Goal: Complete application form

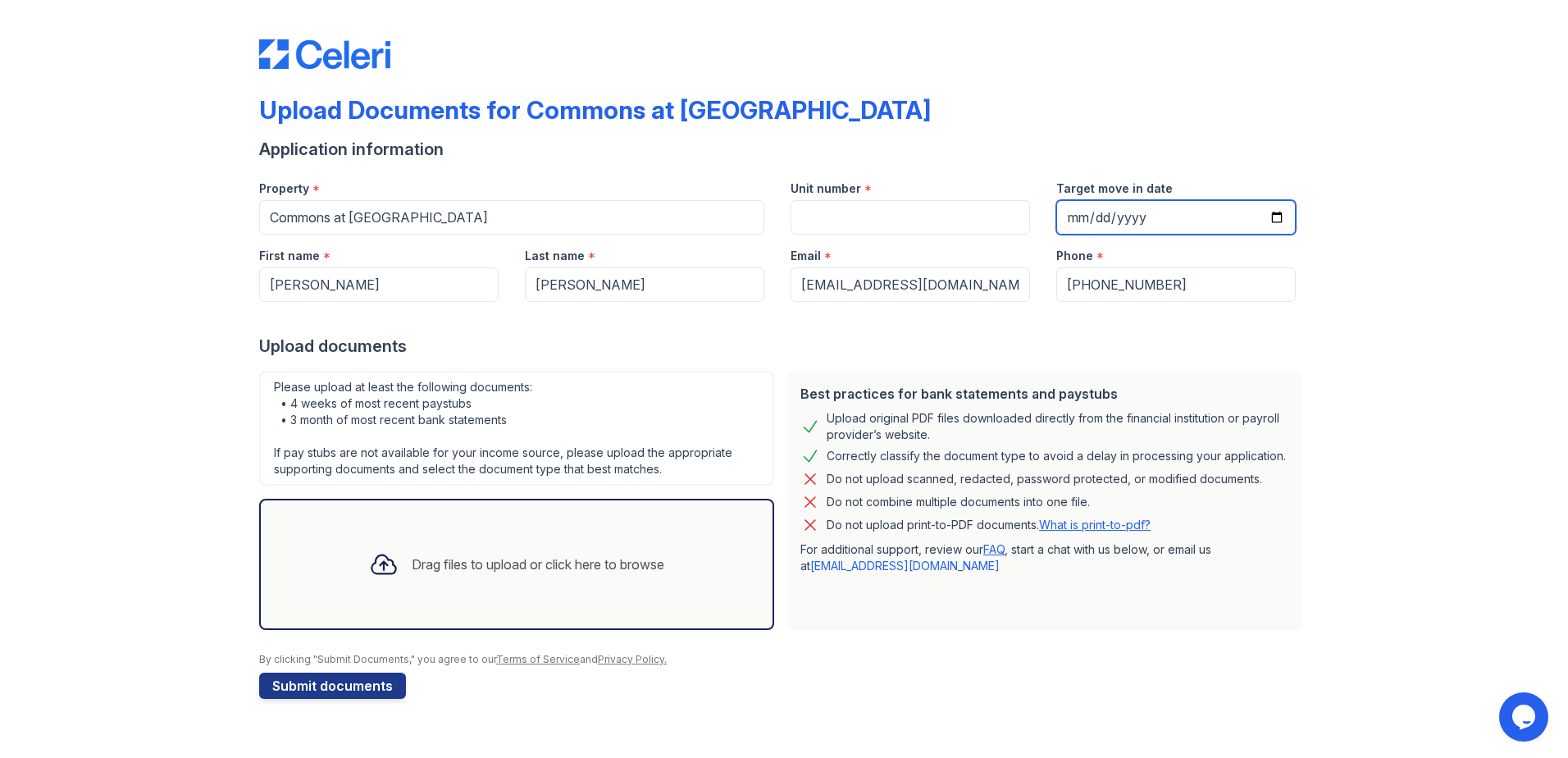
click at [1134, 217] on input "Target move in date" at bounding box center [1176, 218] width 239 height 35
click at [1085, 217] on input "Target move in date" at bounding box center [1176, 218] width 239 height 35
type input "[DATE]"
click at [72, 359] on div "Upload Documents for Commons at [GEOGRAPHIC_DATA] Application information Prope…" at bounding box center [784, 366] width 1515 height 732
click at [427, 577] on div "Drag files to upload or click here to browse" at bounding box center [516, 565] width 321 height 56
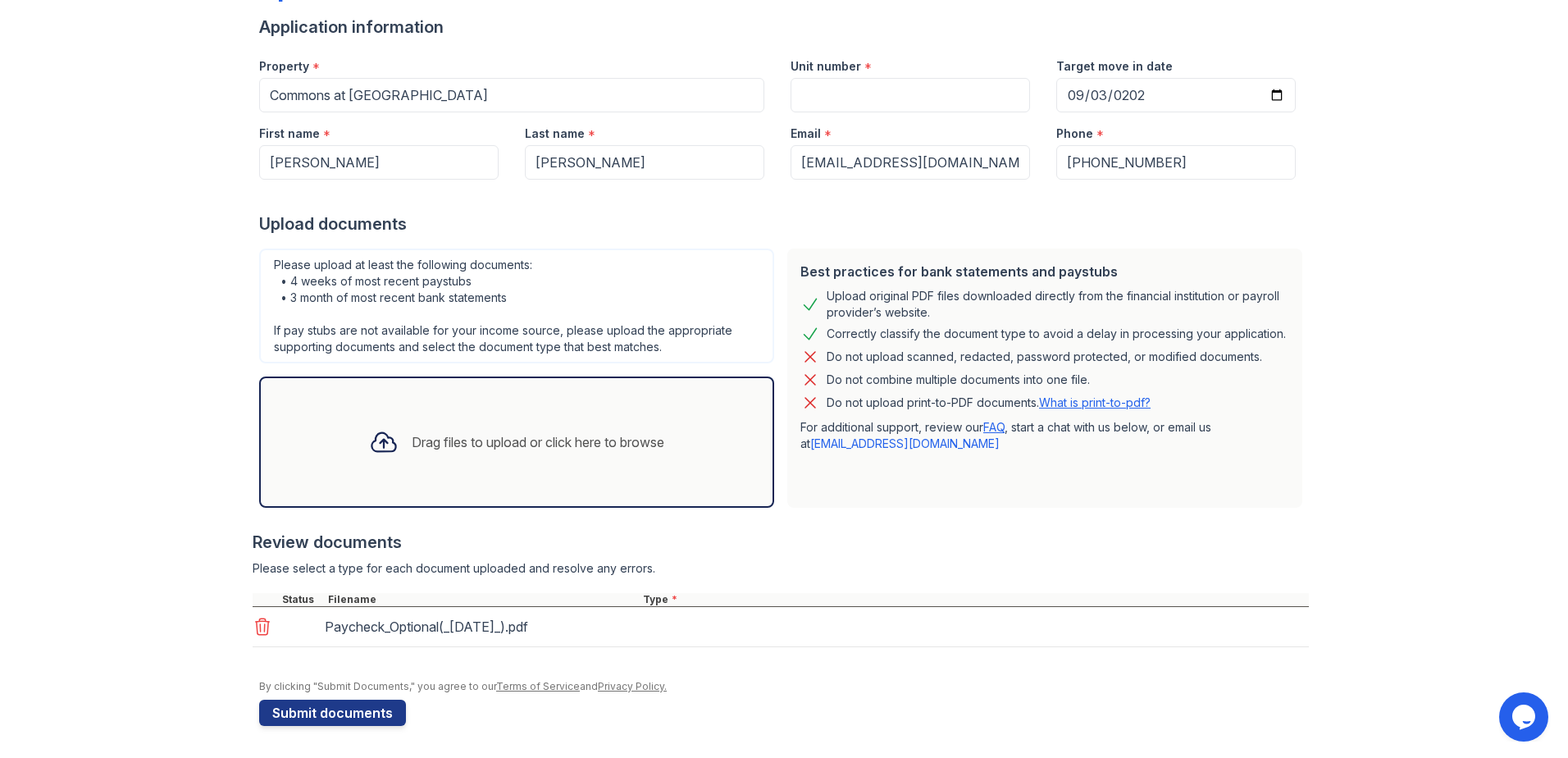
scroll to position [123, 0]
click at [424, 441] on div "Drag files to upload or click here to browse" at bounding box center [537, 441] width 252 height 20
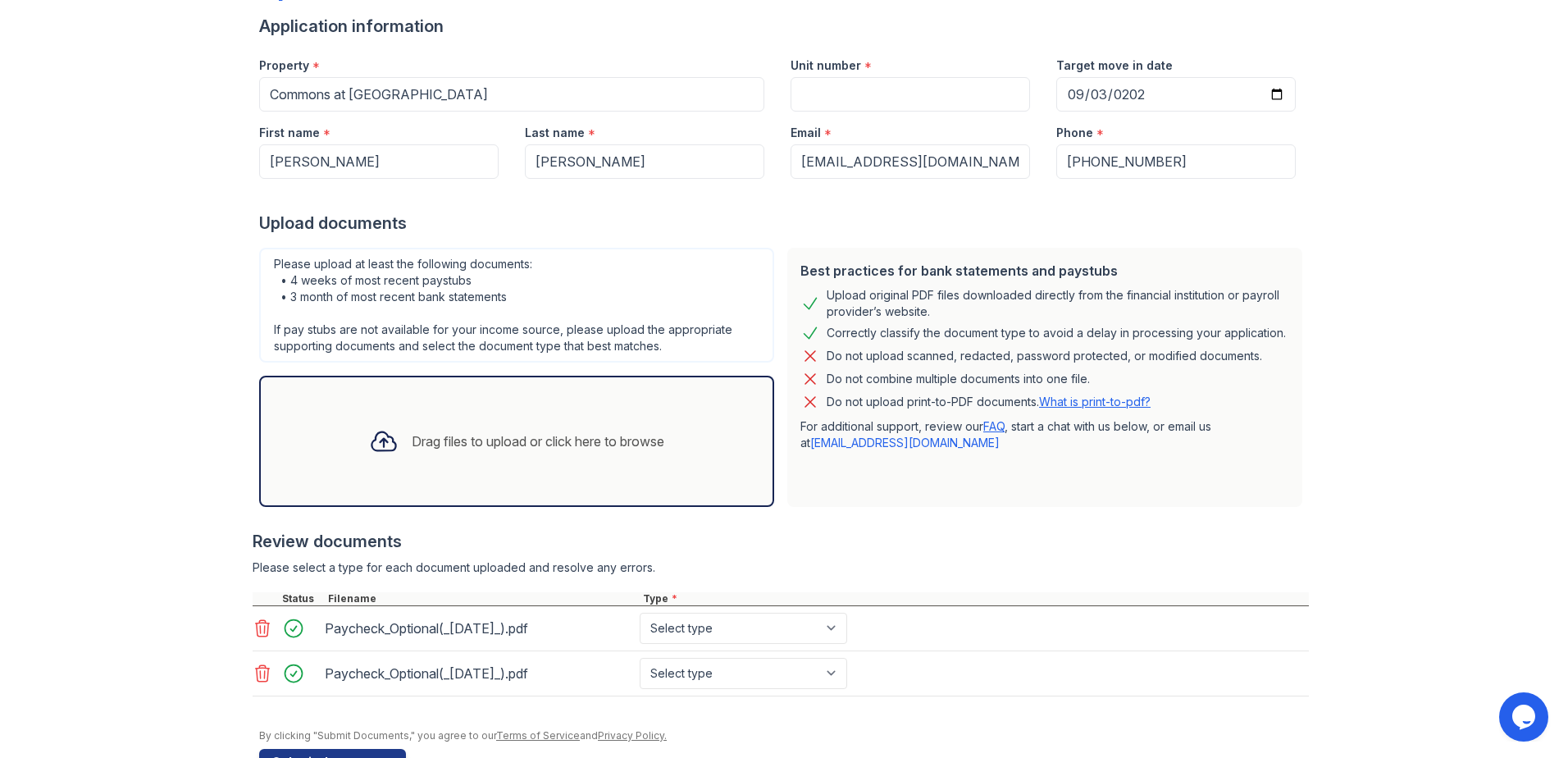
click at [369, 437] on icon at bounding box center [384, 441] width 30 height 30
click at [406, 469] on div "Drag files to upload or click here to browse" at bounding box center [516, 441] width 321 height 56
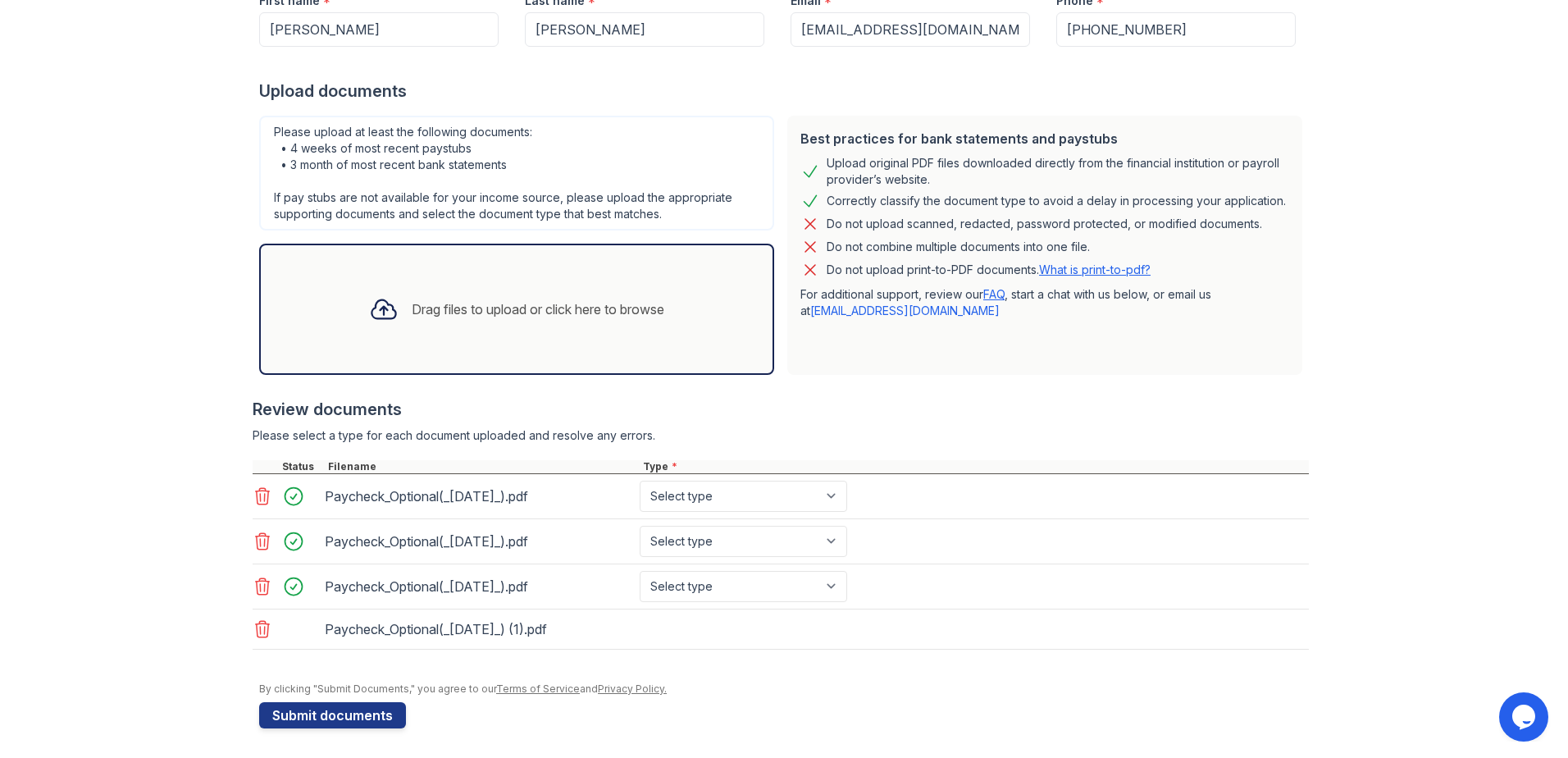
scroll to position [258, 0]
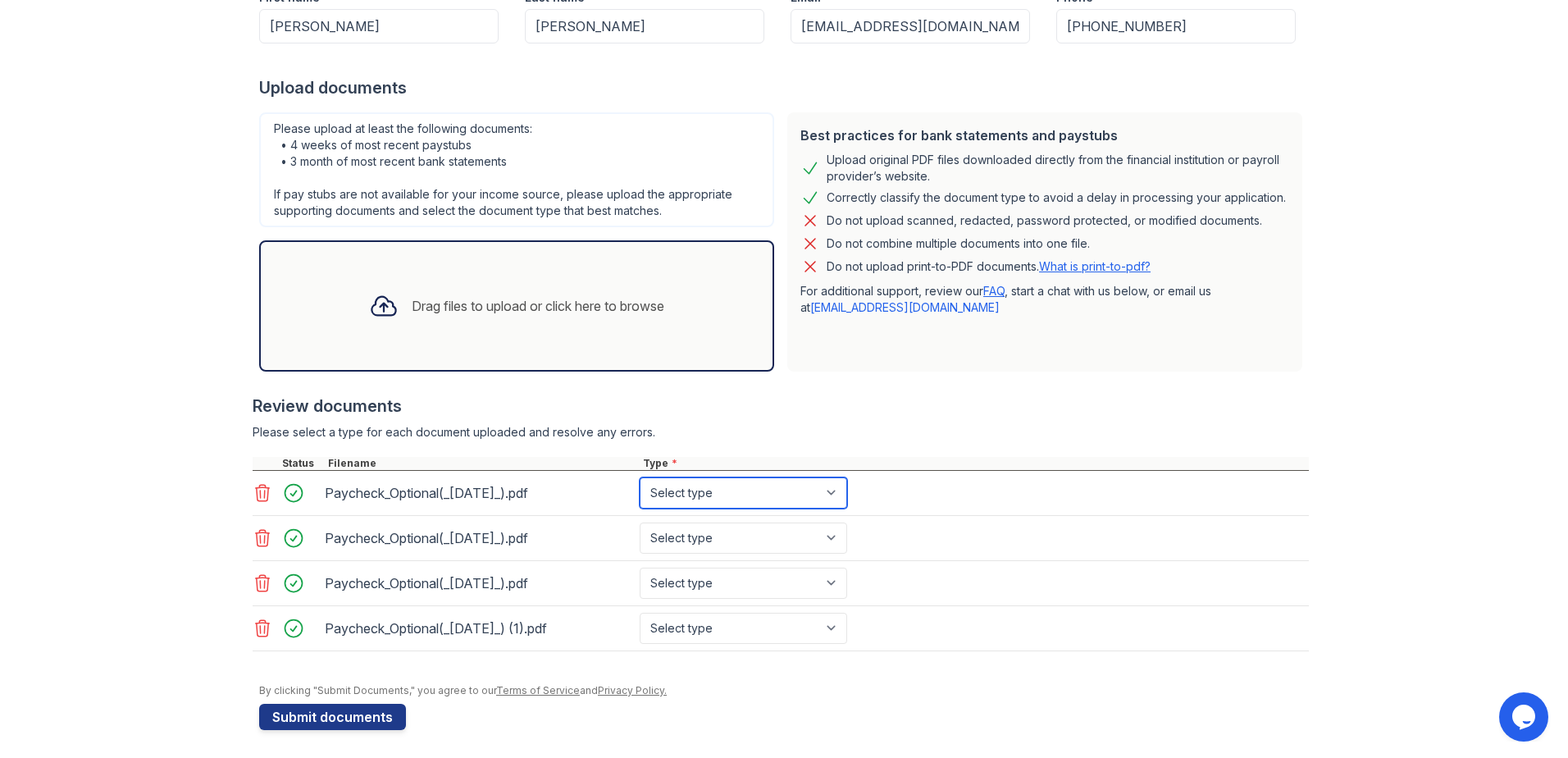
click at [700, 493] on select "Select type Paystub Bank Statement Offer Letter Tax Documents Benefit Award Let…" at bounding box center [744, 493] width 208 height 31
select select "paystub"
click at [640, 478] on select "Select type Paystub Bank Statement Offer Letter Tax Documents Benefit Award Let…" at bounding box center [744, 493] width 208 height 31
click at [720, 537] on select "Select type Paystub Bank Statement Offer Letter Tax Documents Benefit Award Let…" at bounding box center [744, 538] width 208 height 31
select select "paystub"
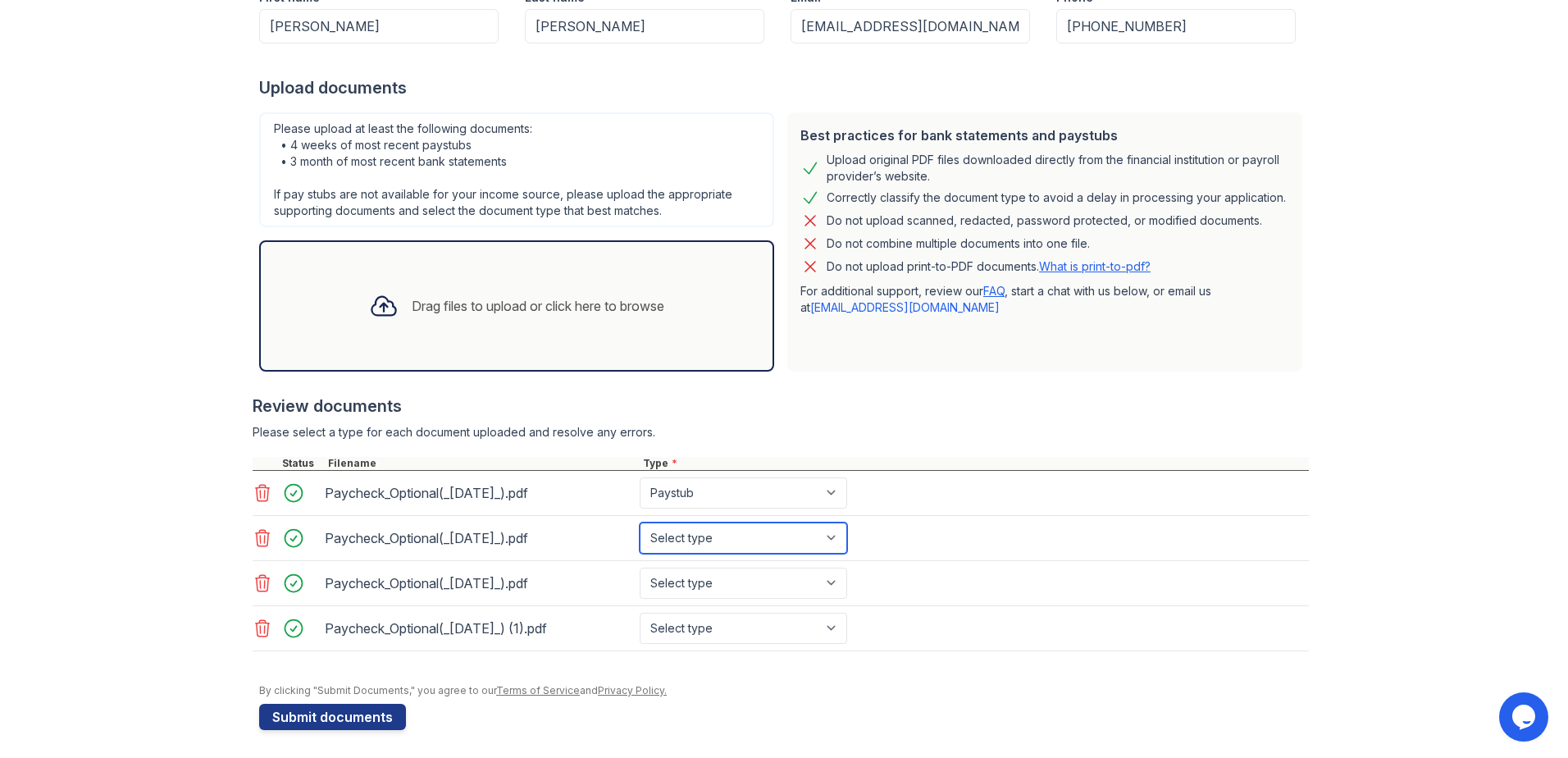
click at [640, 523] on select "Select type Paystub Bank Statement Offer Letter Tax Documents Benefit Award Let…" at bounding box center [744, 538] width 208 height 31
click at [721, 586] on select "Select type Paystub Bank Statement Offer Letter Tax Documents Benefit Award Let…" at bounding box center [744, 584] width 208 height 31
select select "paystub"
click at [640, 568] on select "Select type Paystub Bank Statement Offer Letter Tax Documents Benefit Award Let…" at bounding box center [744, 584] width 208 height 31
click at [694, 634] on select "Select type Paystub Bank Statement Offer Letter Tax Documents Benefit Award Let…" at bounding box center [744, 629] width 208 height 31
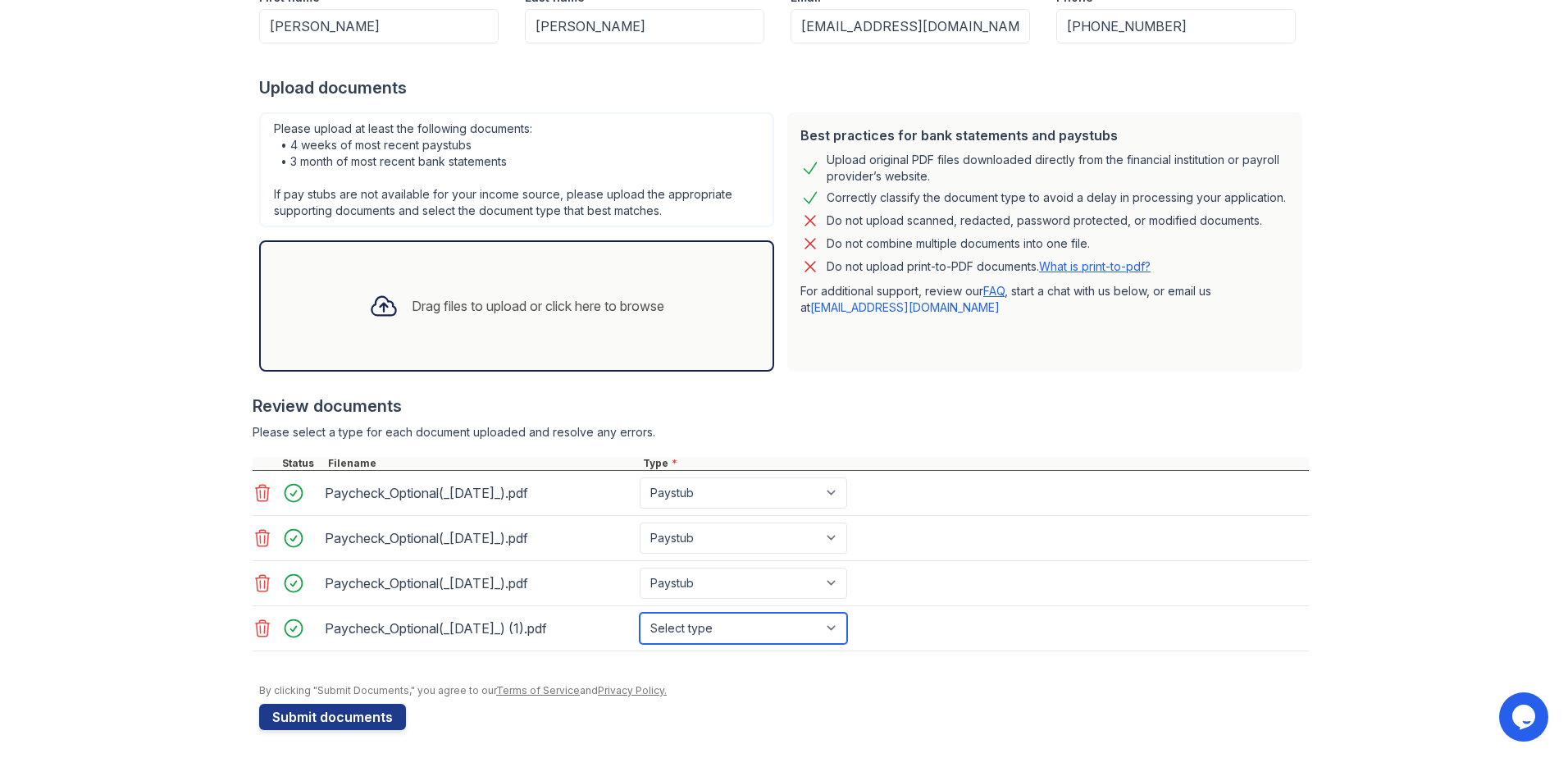
select select "paystub"
click at [640, 613] on select "Select type Paystub Bank Statement Offer Letter Tax Documents Benefit Award Let…" at bounding box center [744, 629] width 208 height 31
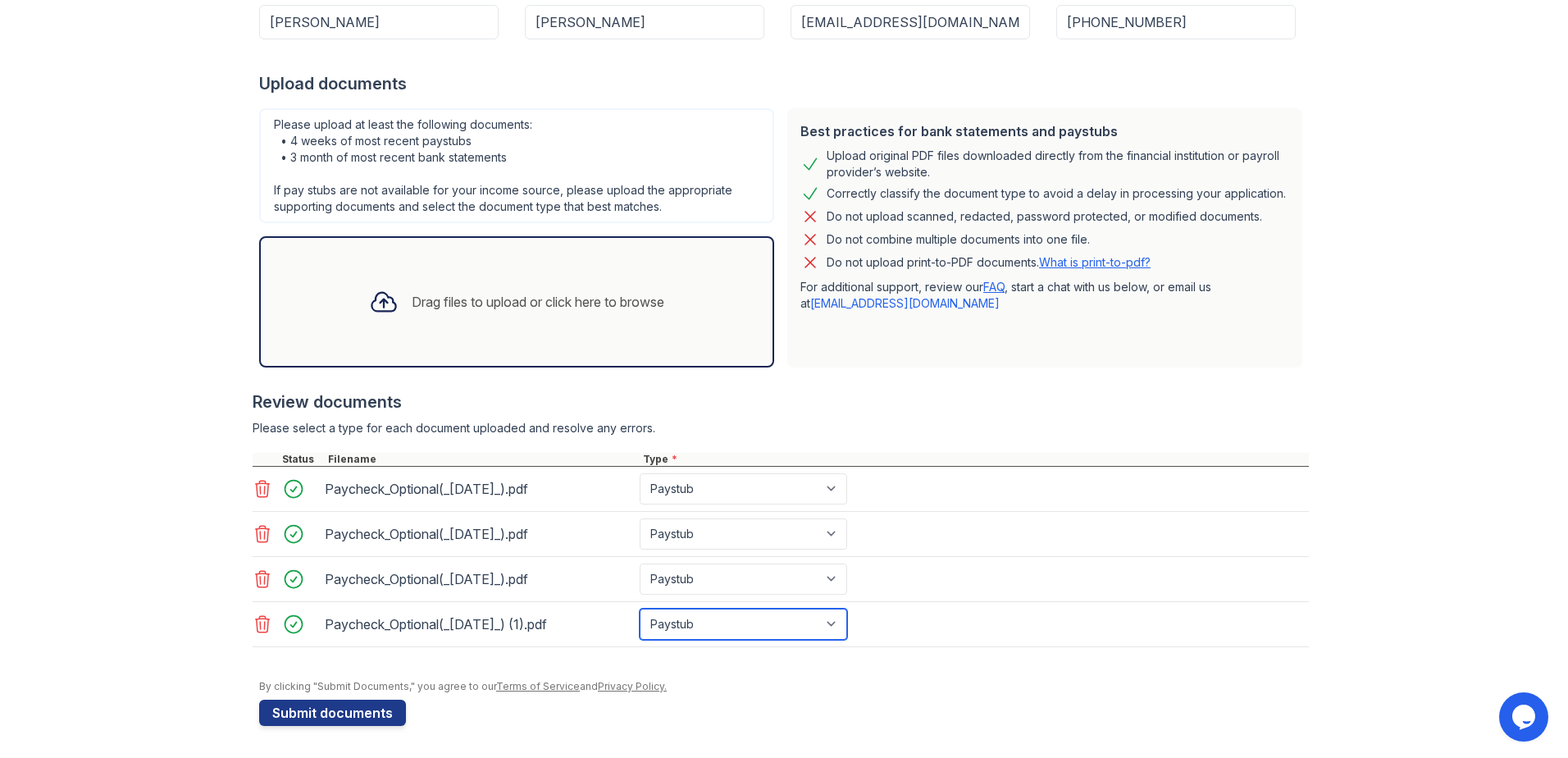
scroll to position [263, 0]
click at [353, 704] on button "Submit documents" at bounding box center [332, 712] width 147 height 26
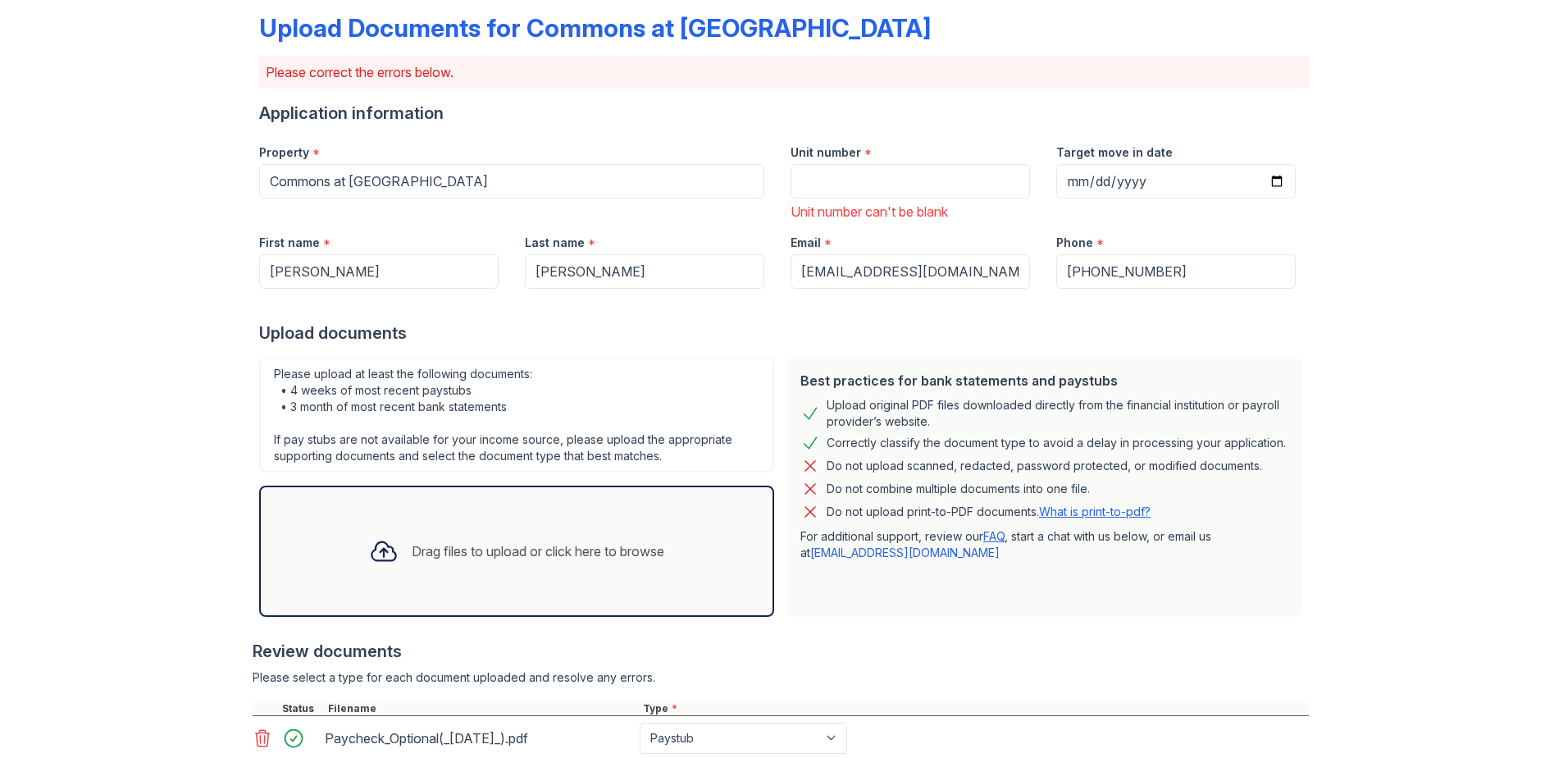
scroll to position [0, 0]
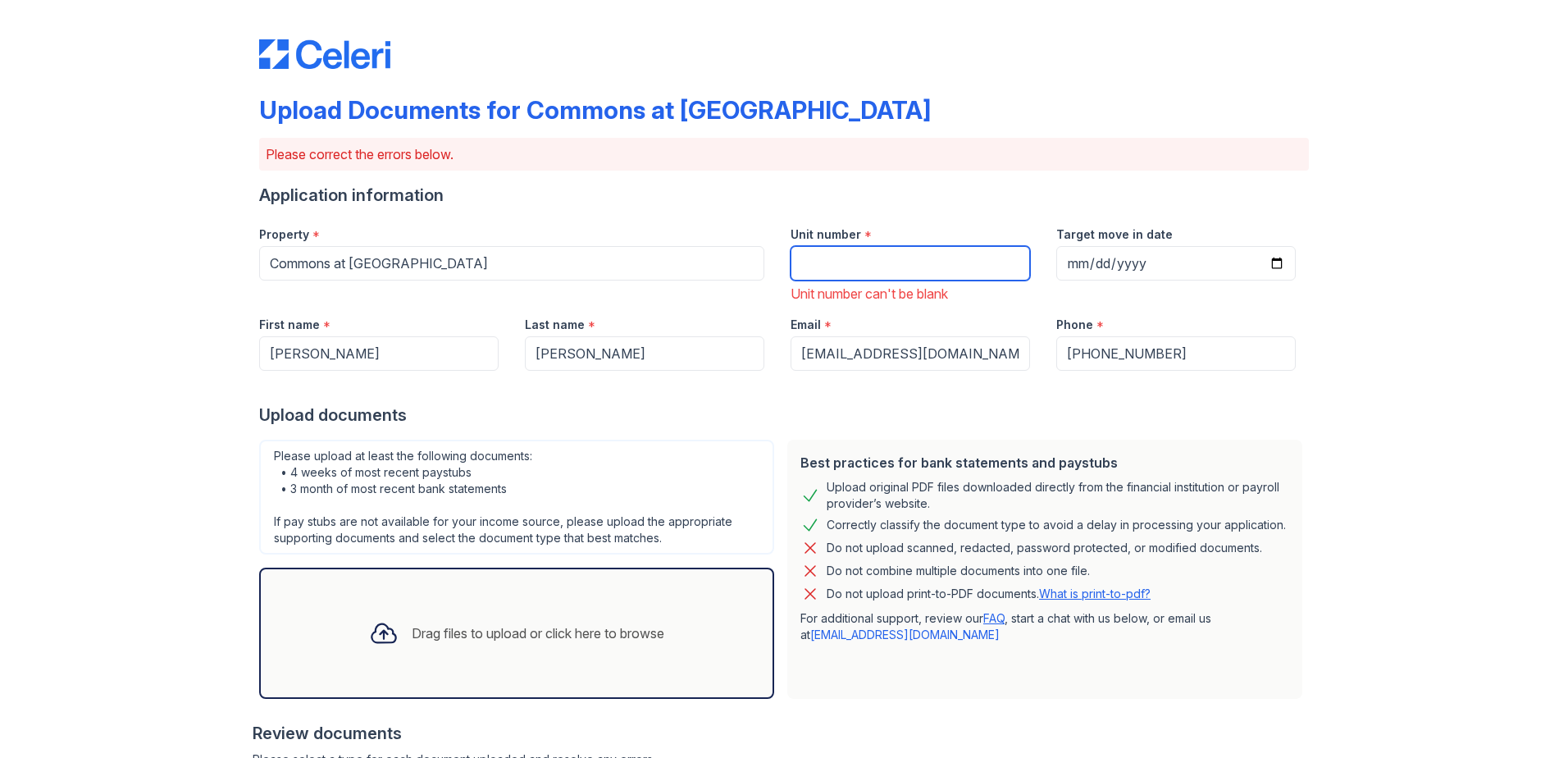
click at [859, 257] on input "Unit number" at bounding box center [910, 263] width 239 height 35
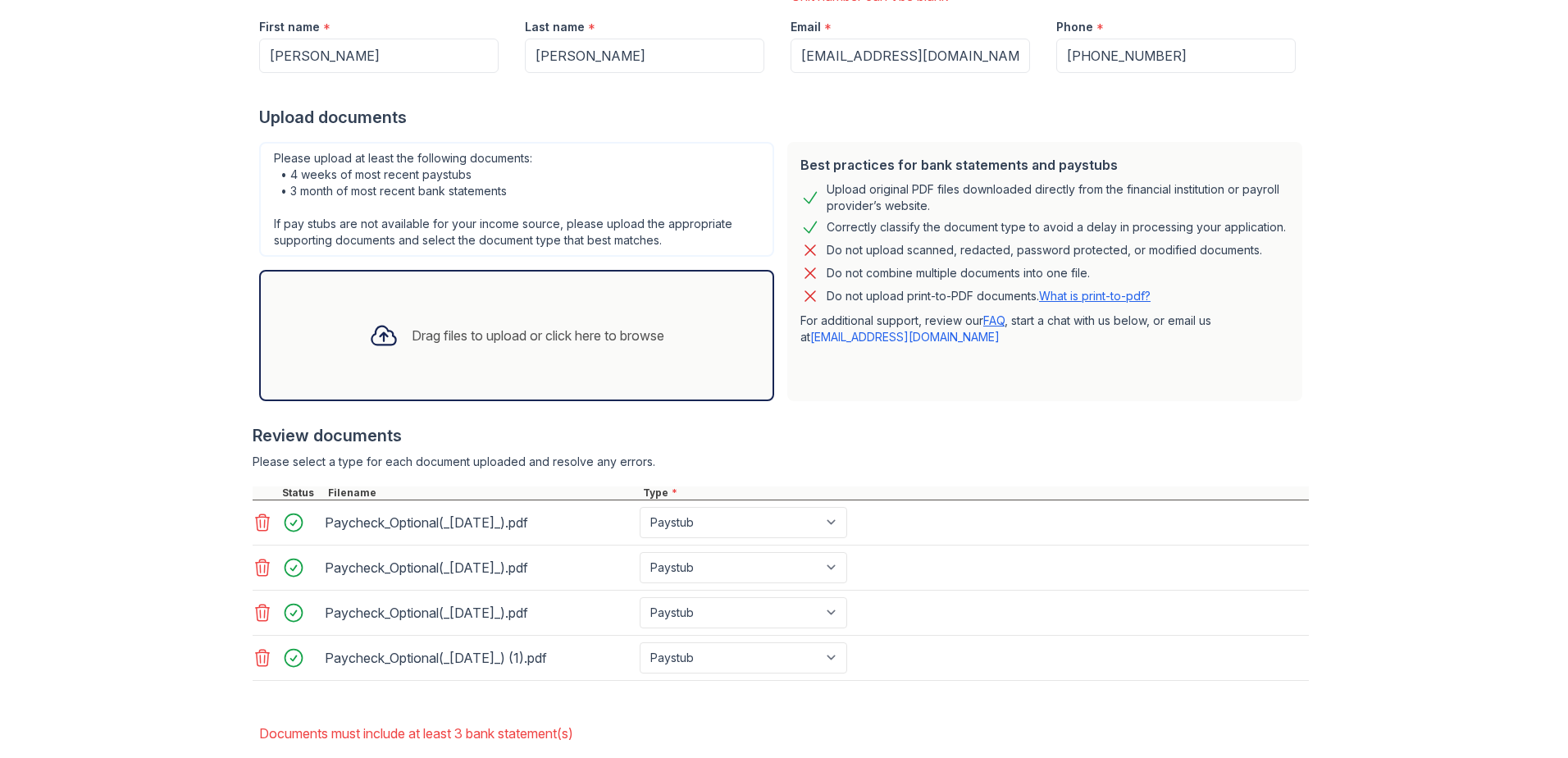
scroll to position [385, 0]
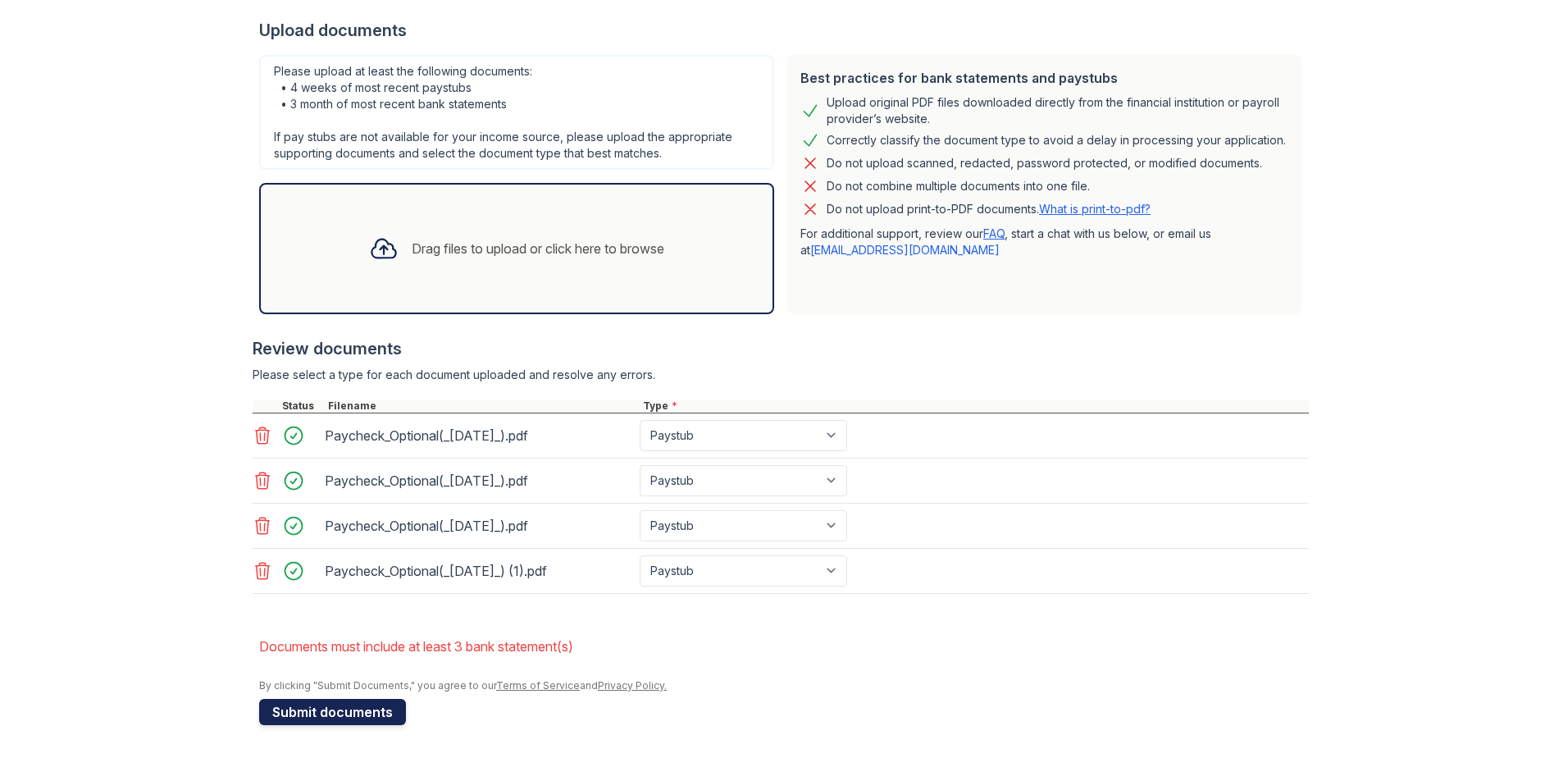
type input "m-88"
click at [364, 711] on button "Submit documents" at bounding box center [332, 712] width 147 height 26
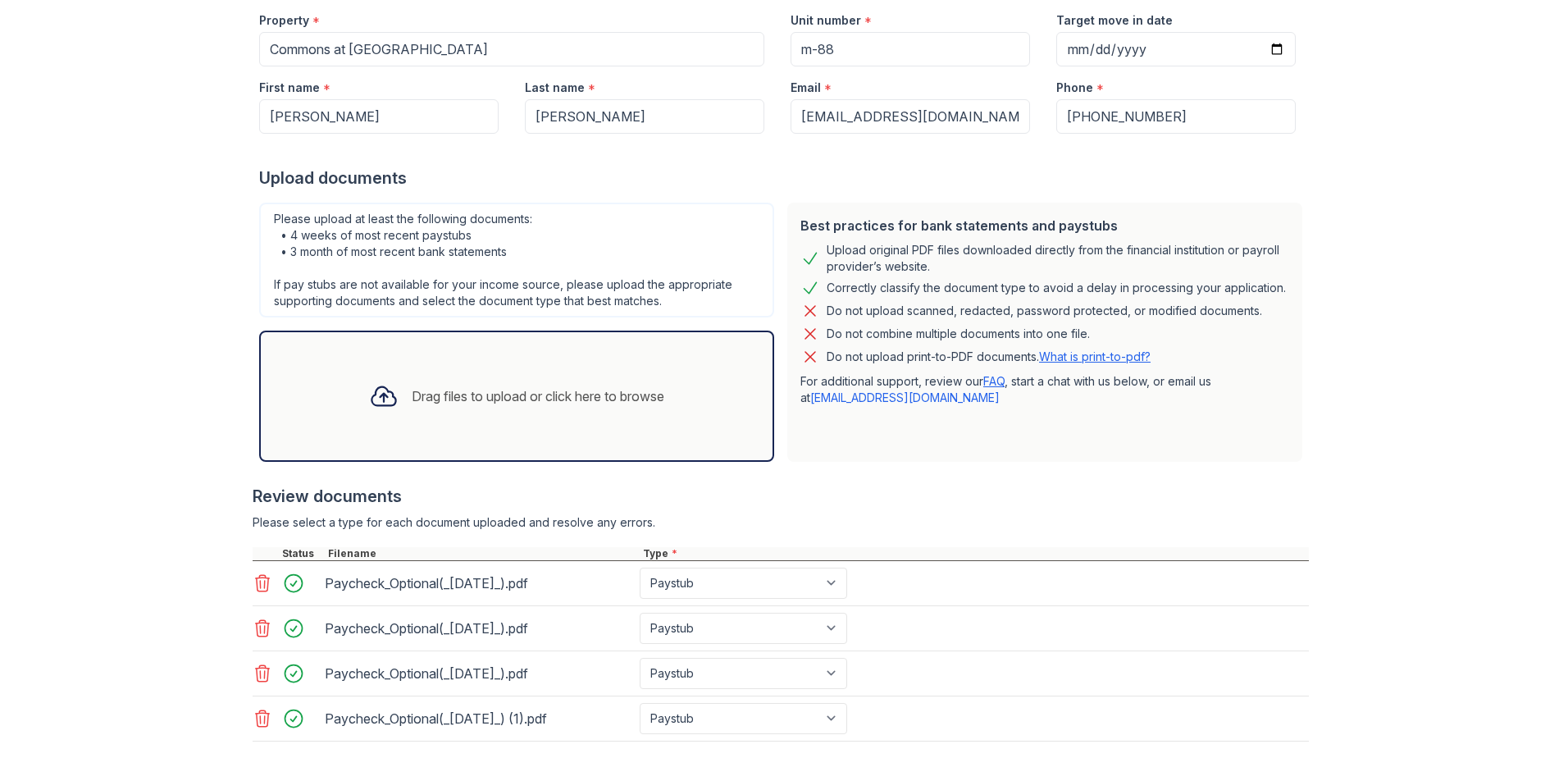
scroll to position [362, 0]
